Goal: Transaction & Acquisition: Purchase product/service

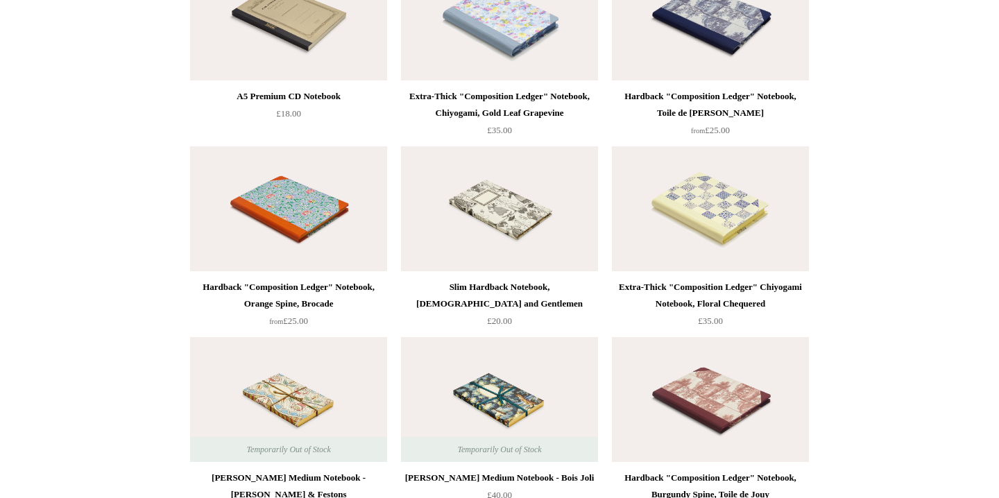
scroll to position [6332, 0]
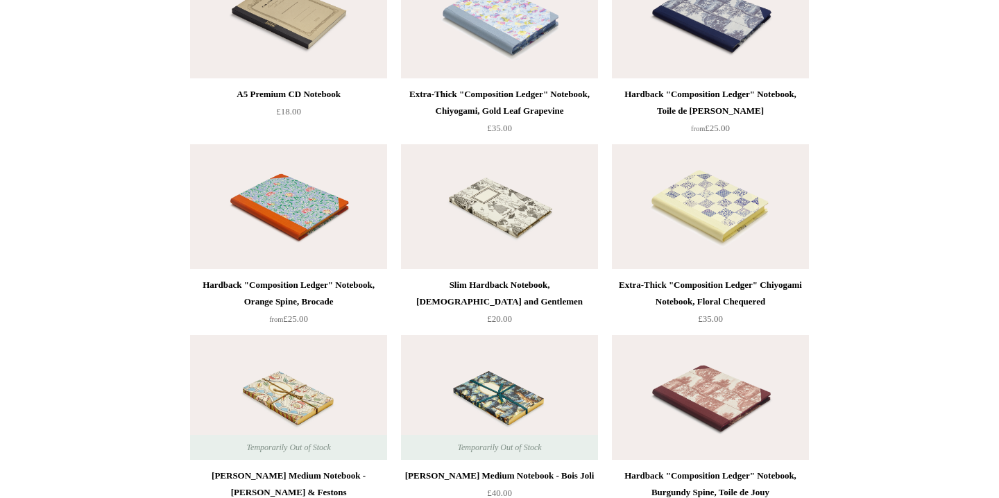
click at [731, 293] on div "Extra-Thick "Composition Ledger" Chiyogami Notebook, Floral Chequered" at bounding box center [710, 293] width 190 height 33
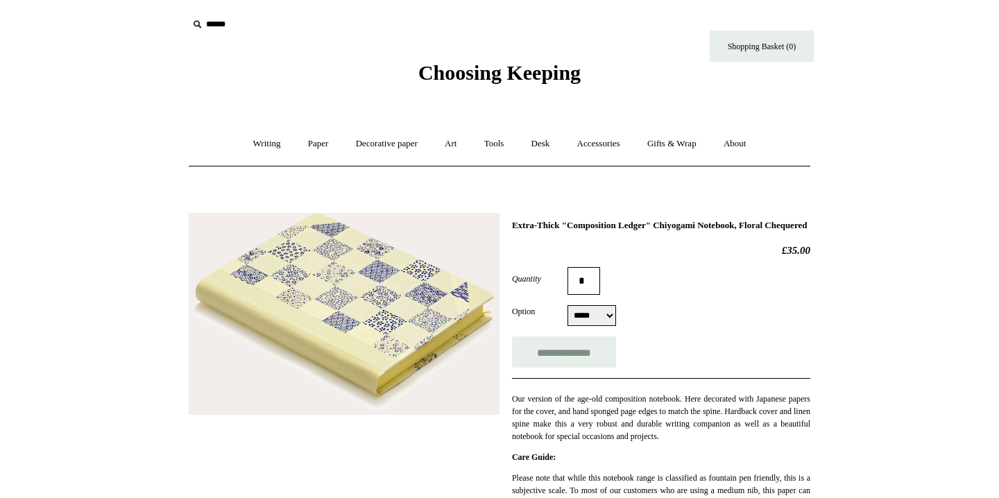
select select "*****"
click at [393, 155] on link "Decorative paper +" at bounding box center [386, 144] width 87 height 37
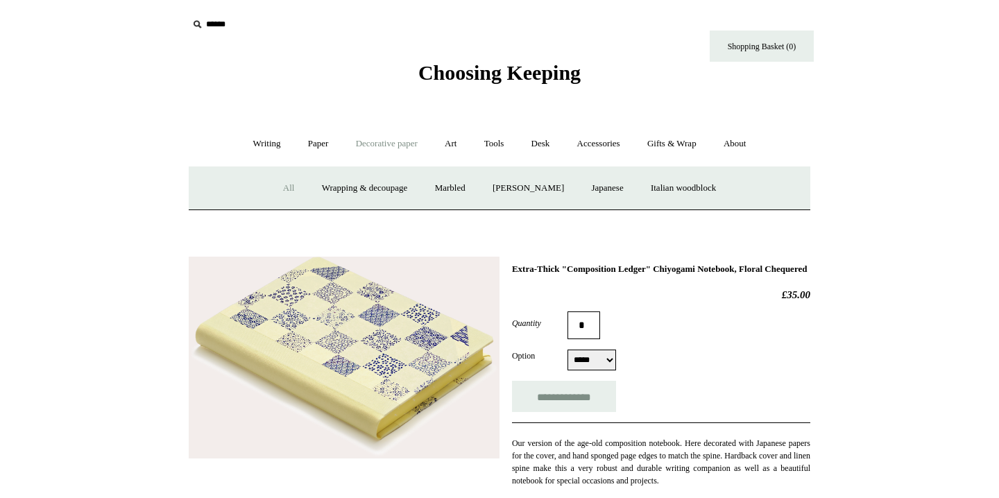
click at [281, 187] on link "All" at bounding box center [289, 188] width 37 height 37
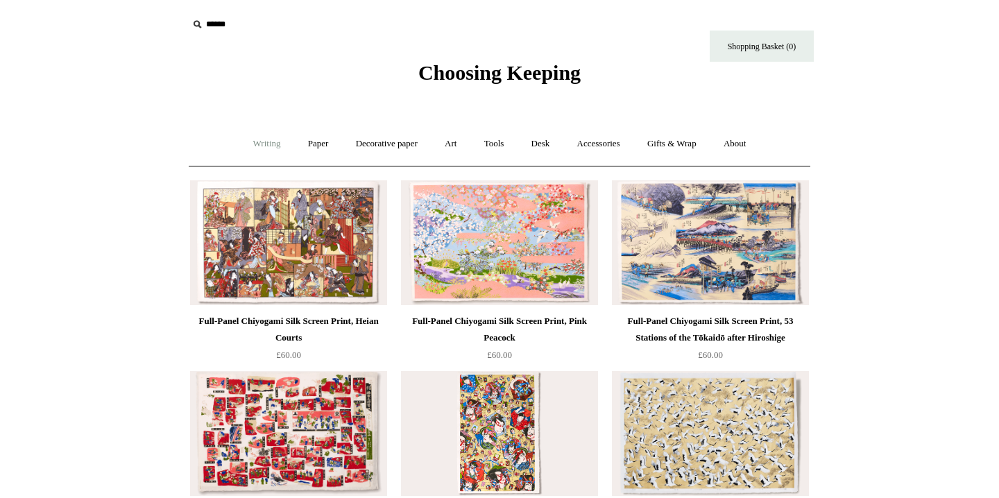
click at [257, 147] on link "Writing +" at bounding box center [267, 144] width 53 height 37
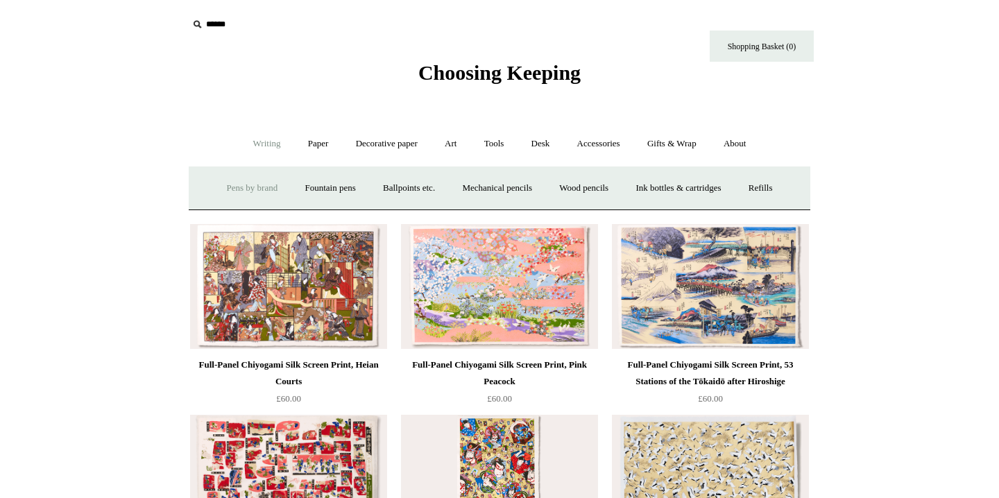
click at [255, 185] on link "Pens by brand +" at bounding box center [252, 188] width 76 height 37
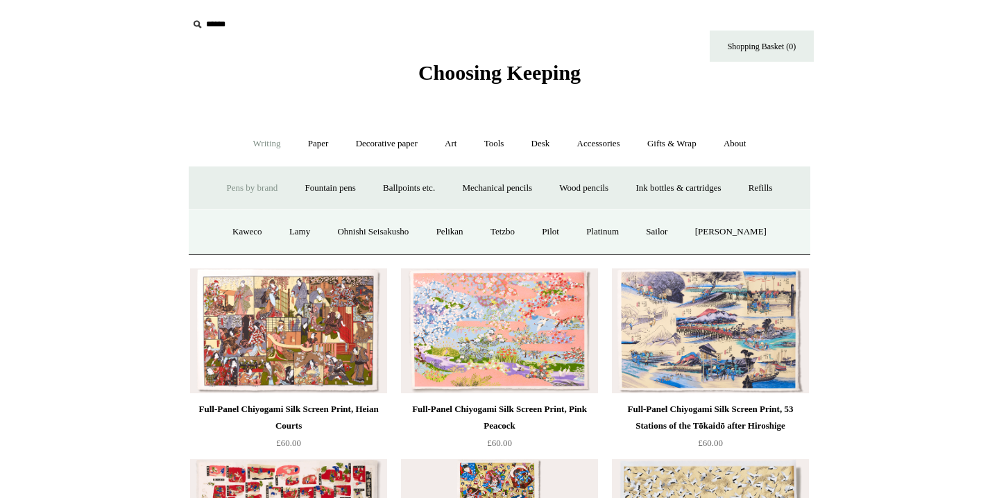
click at [262, 143] on link "Writing -" at bounding box center [267, 144] width 53 height 37
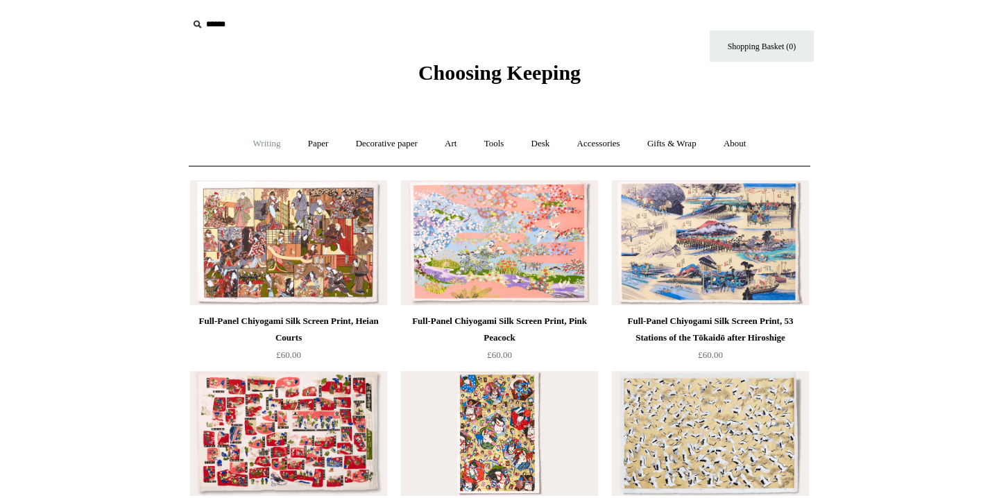
click at [265, 144] on link "Writing +" at bounding box center [267, 144] width 53 height 37
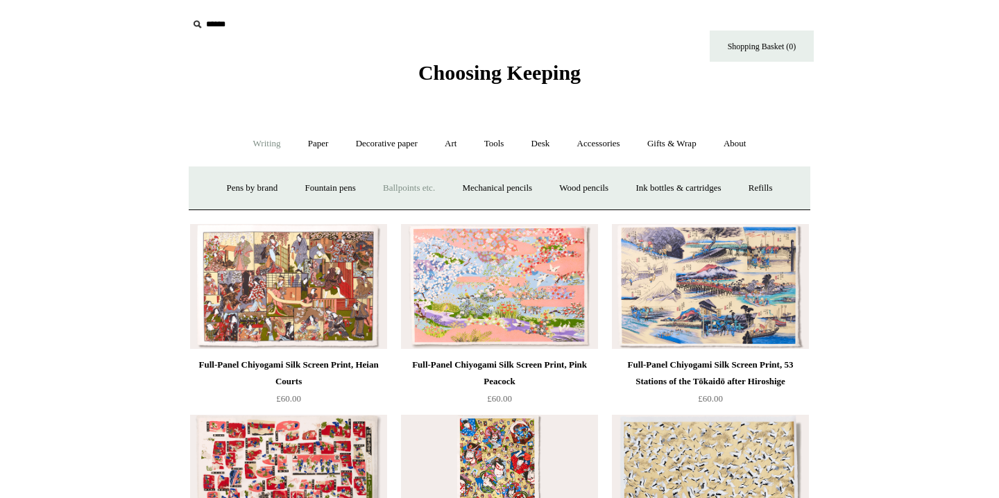
click at [389, 185] on link "Ballpoints etc. +" at bounding box center [408, 188] width 77 height 37
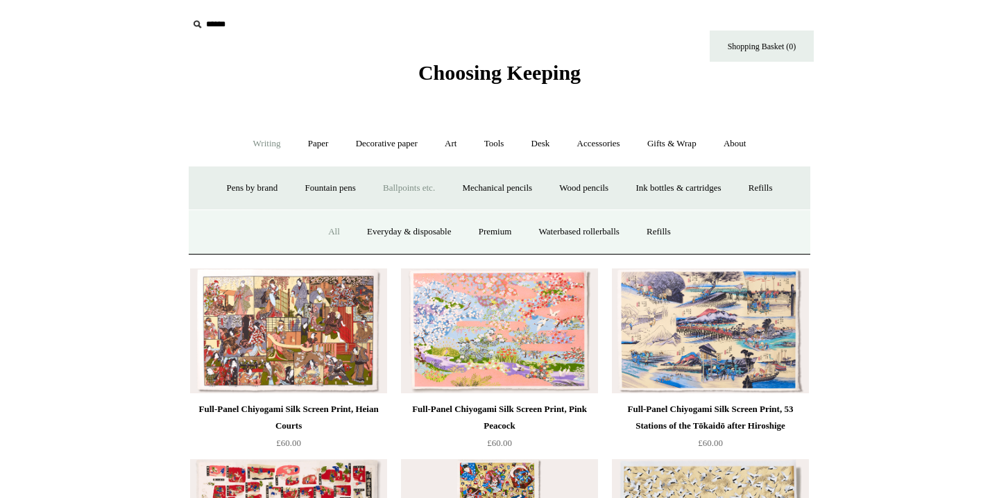
click at [334, 229] on link "All" at bounding box center [334, 232] width 37 height 37
